Goal: Navigation & Orientation: Understand site structure

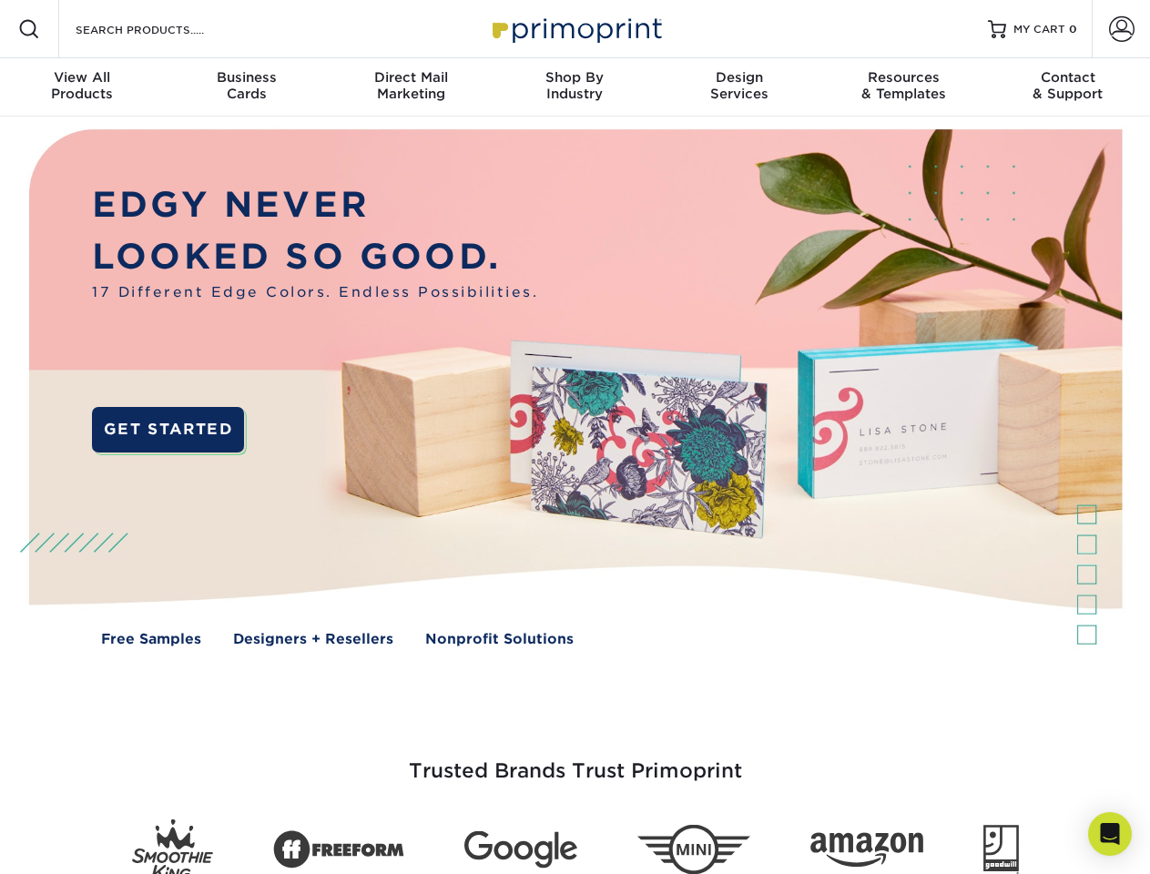
click at [575, 437] on img at bounding box center [574, 401] width 1138 height 569
click at [29, 29] on span at bounding box center [29, 29] width 22 height 22
click at [1121, 29] on span at bounding box center [1121, 28] width 25 height 25
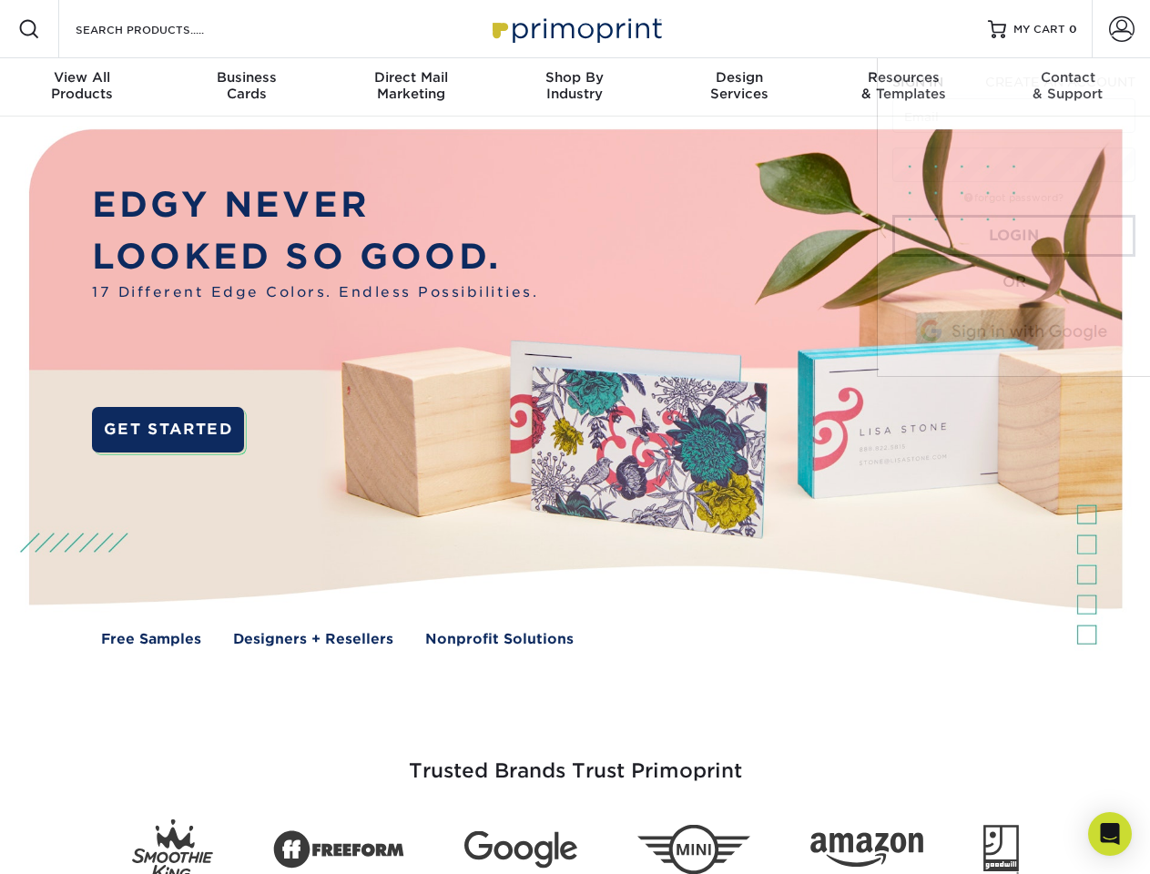
click at [82, 87] on div "View All Products" at bounding box center [82, 85] width 164 height 33
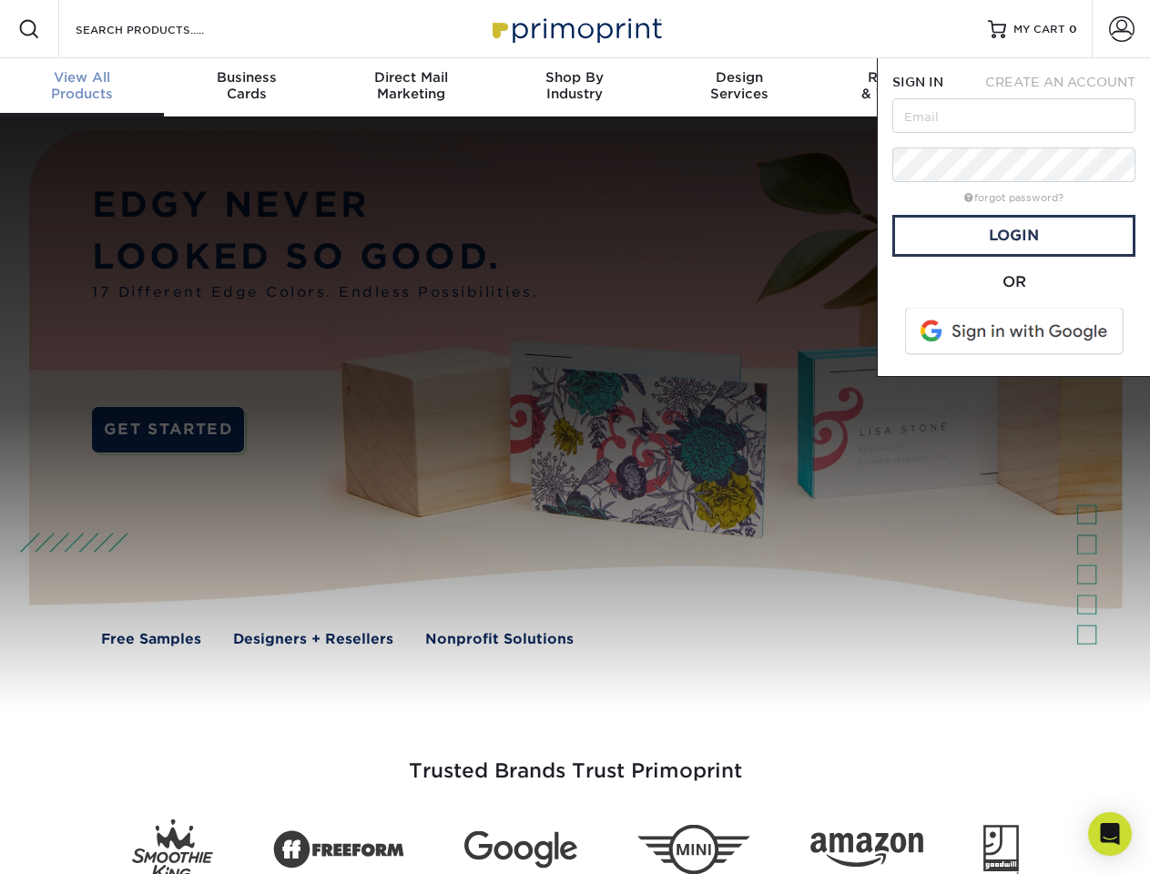
click at [246, 87] on div "Business Cards" at bounding box center [246, 85] width 164 height 33
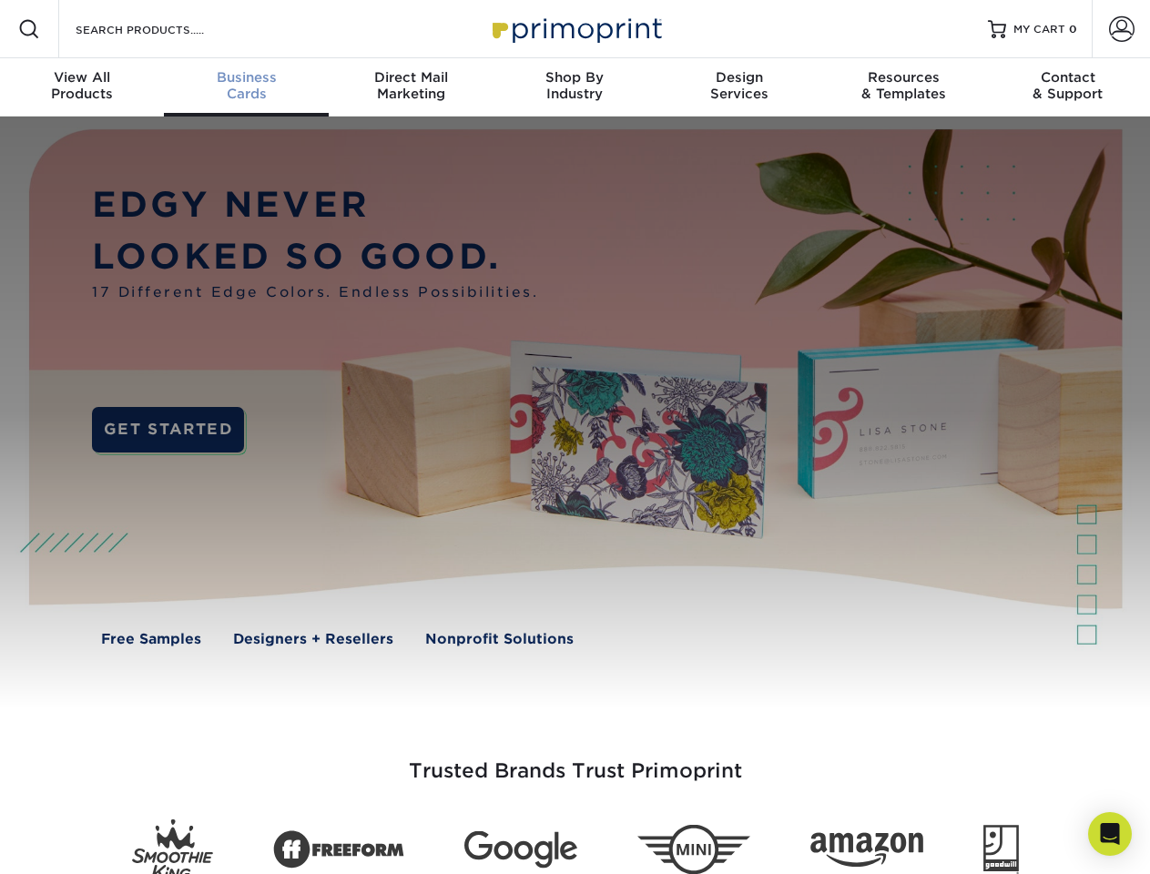
click at [411, 87] on div "Direct Mail Marketing" at bounding box center [411, 85] width 164 height 33
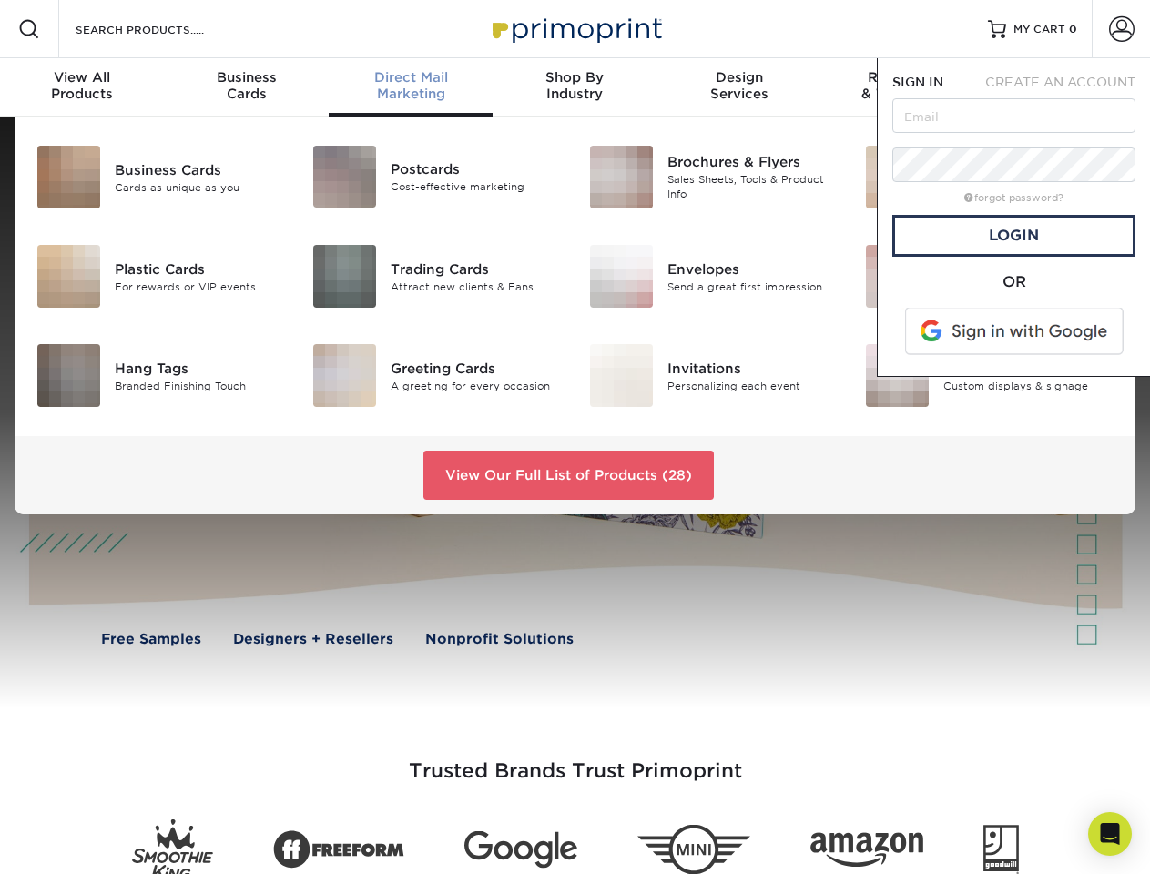
click at [575, 87] on div "Shop By Industry" at bounding box center [575, 85] width 164 height 33
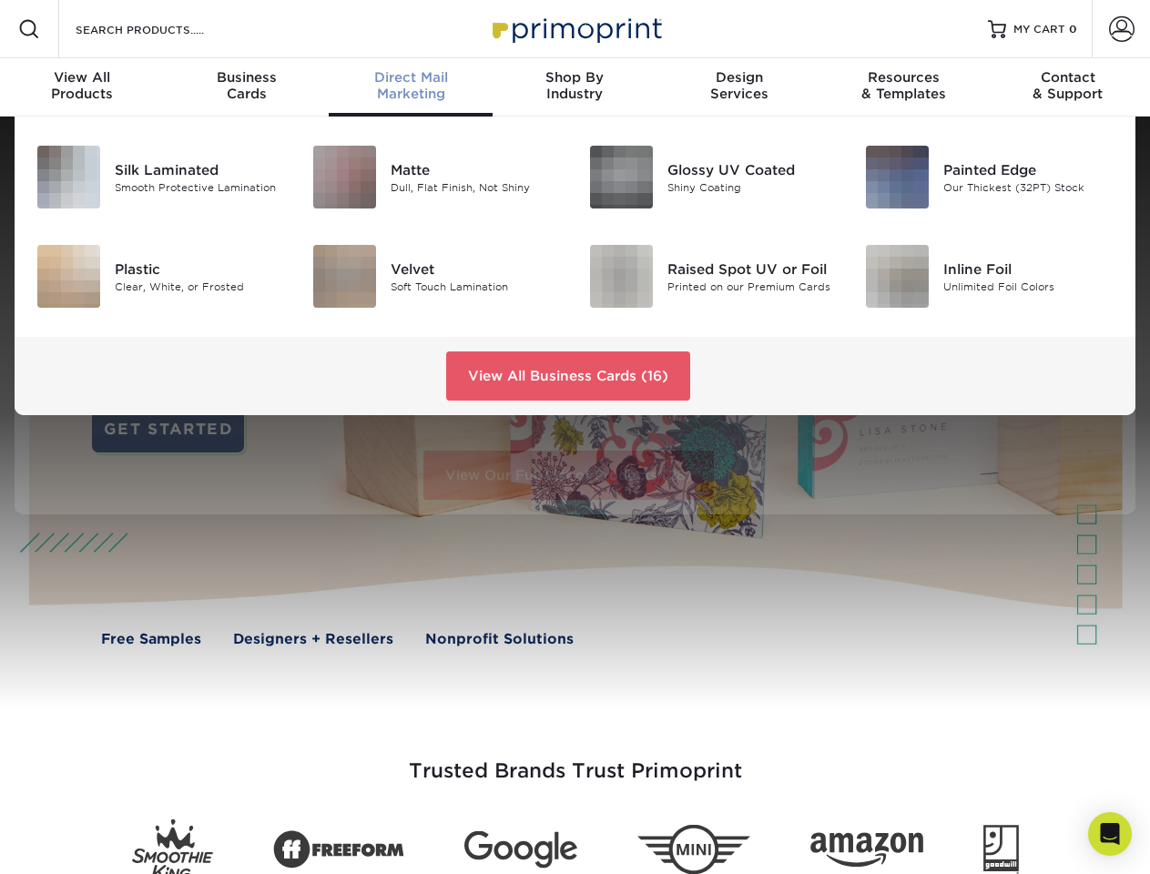
click at [739, 87] on div "Design Services" at bounding box center [739, 85] width 164 height 33
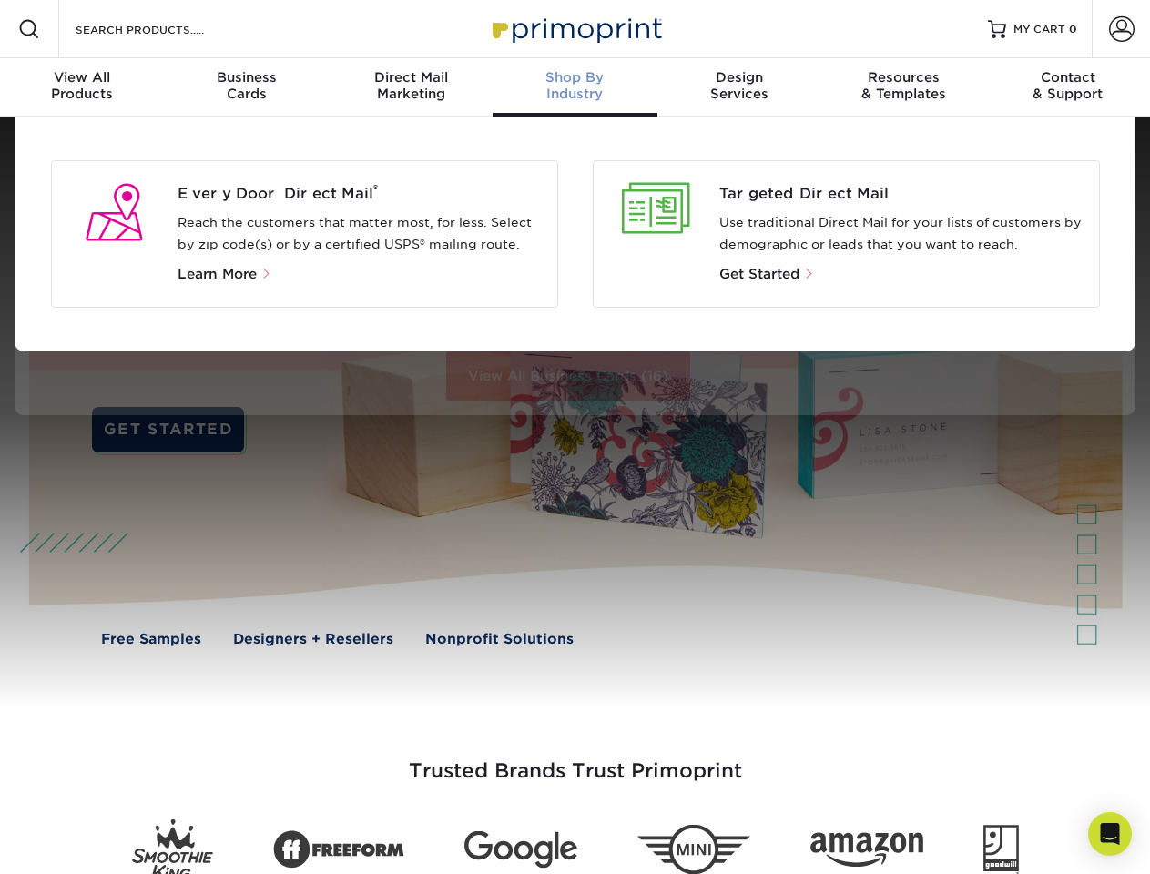
click at [903, 87] on div "Resources & Templates" at bounding box center [903, 85] width 164 height 33
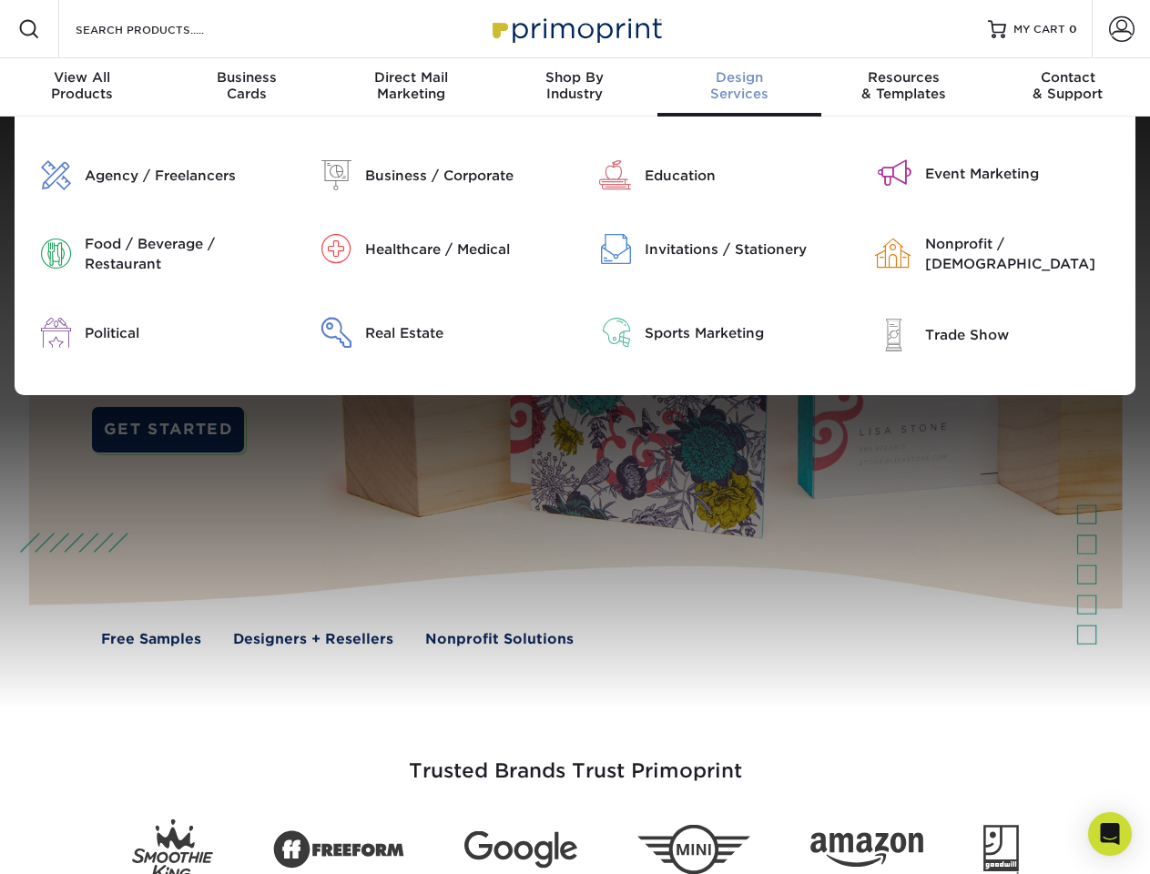
click at [1068, 87] on div "Contact & Support" at bounding box center [1068, 85] width 164 height 33
